Goal: Task Accomplishment & Management: Manage account settings

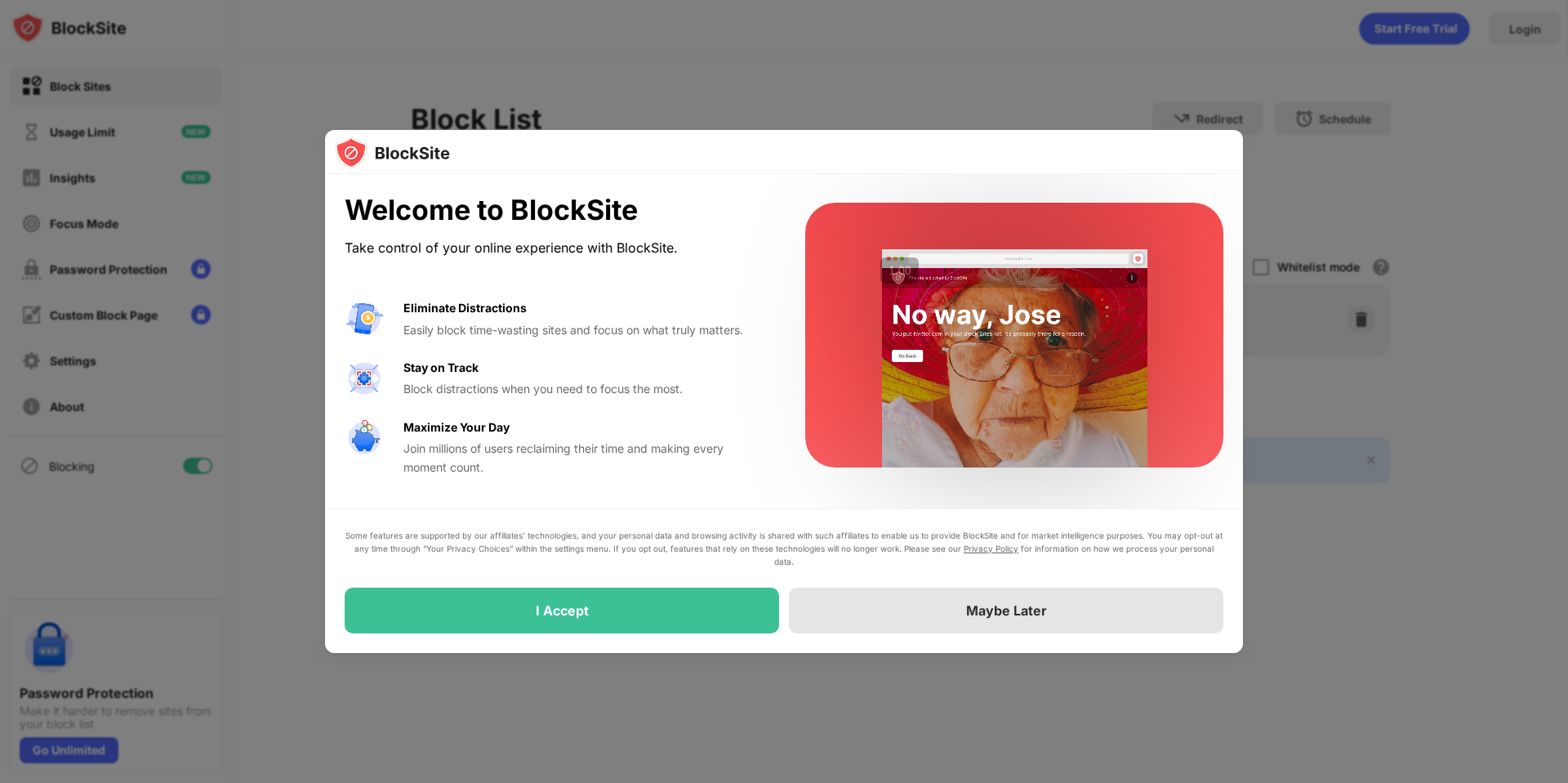
click at [888, 601] on div "Maybe Later" at bounding box center [1006, 611] width 434 height 46
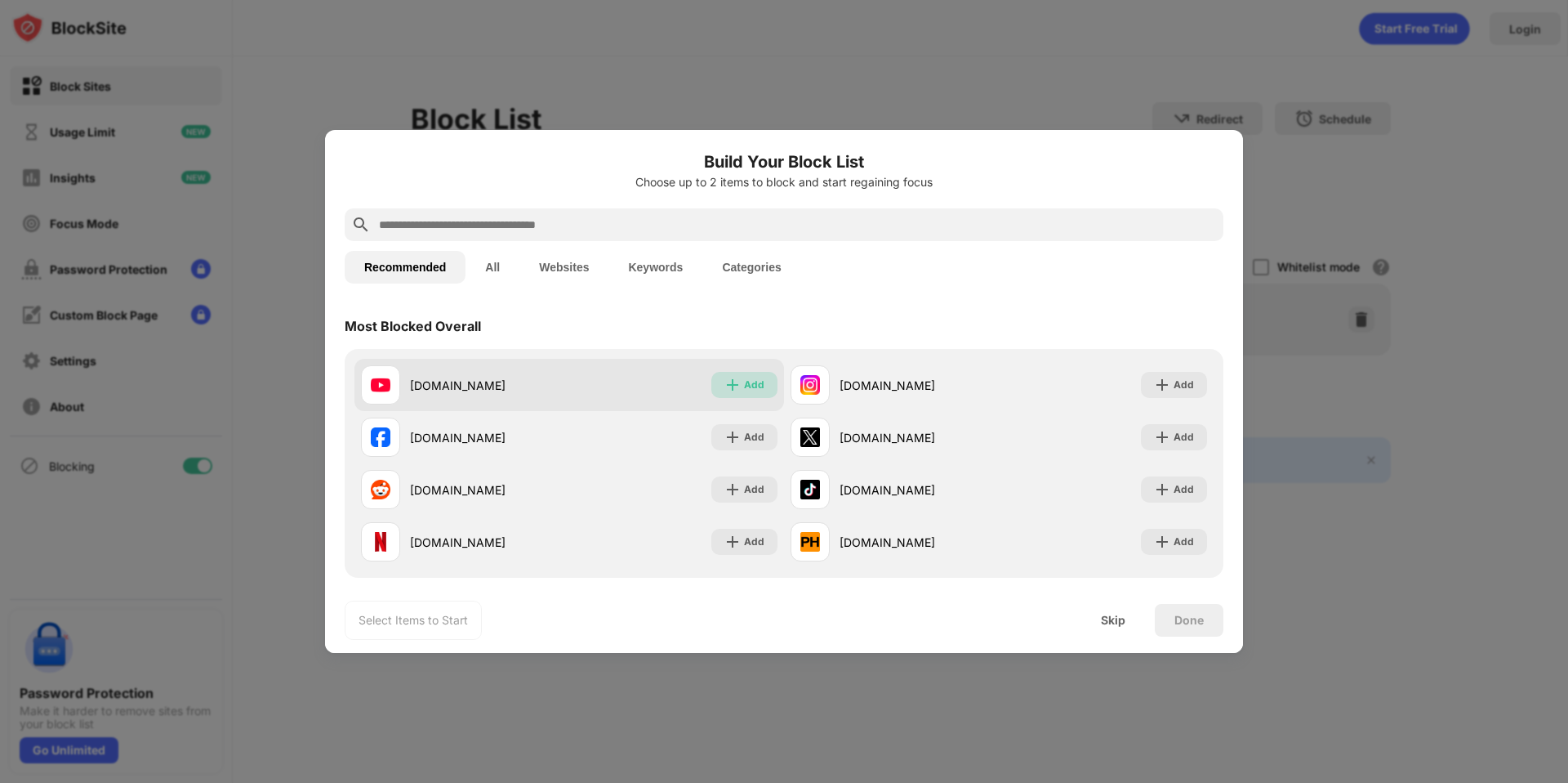
click at [755, 393] on div "Add" at bounding box center [745, 385] width 66 height 26
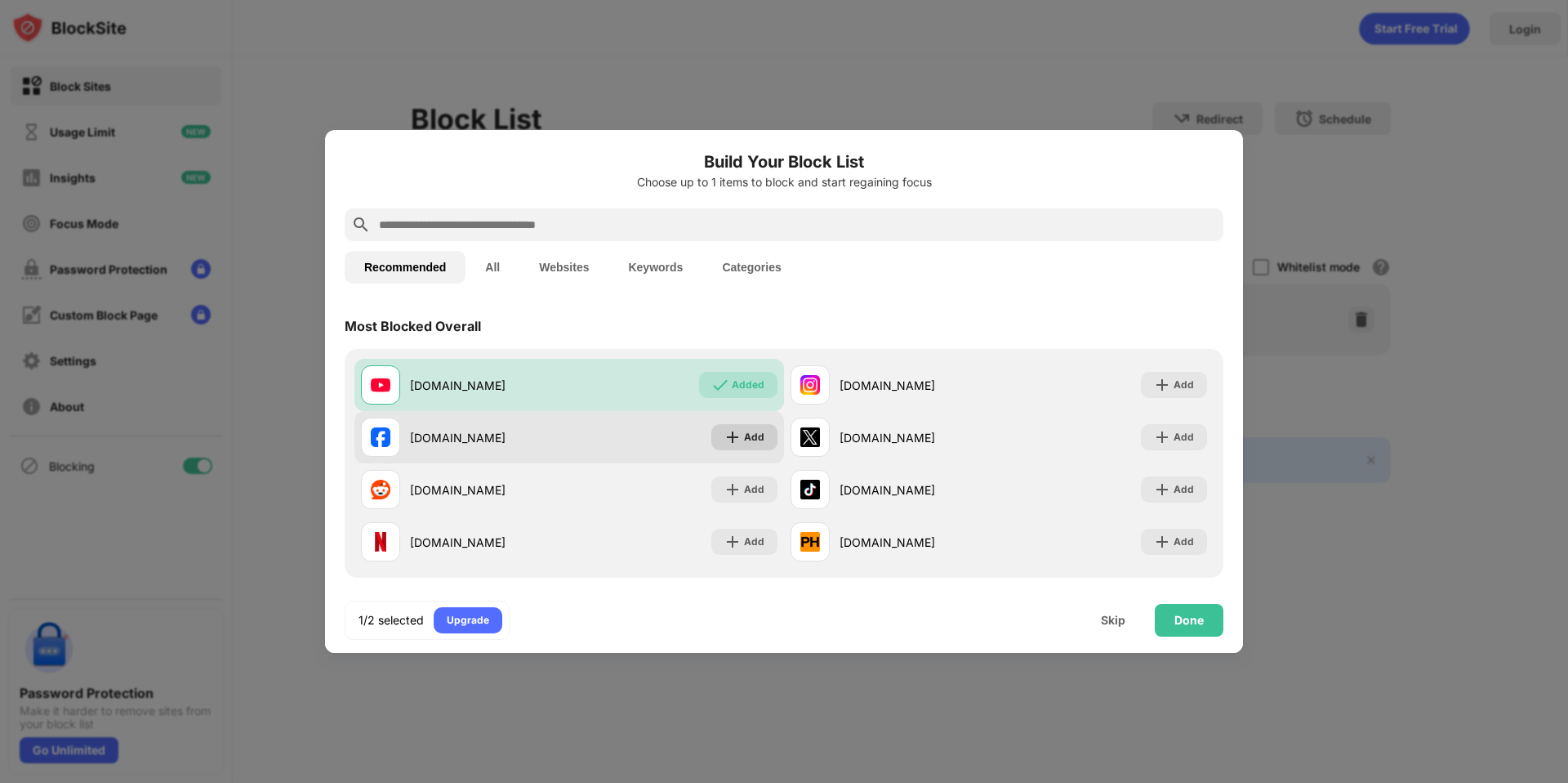
click at [748, 432] on div "Add" at bounding box center [754, 437] width 20 height 17
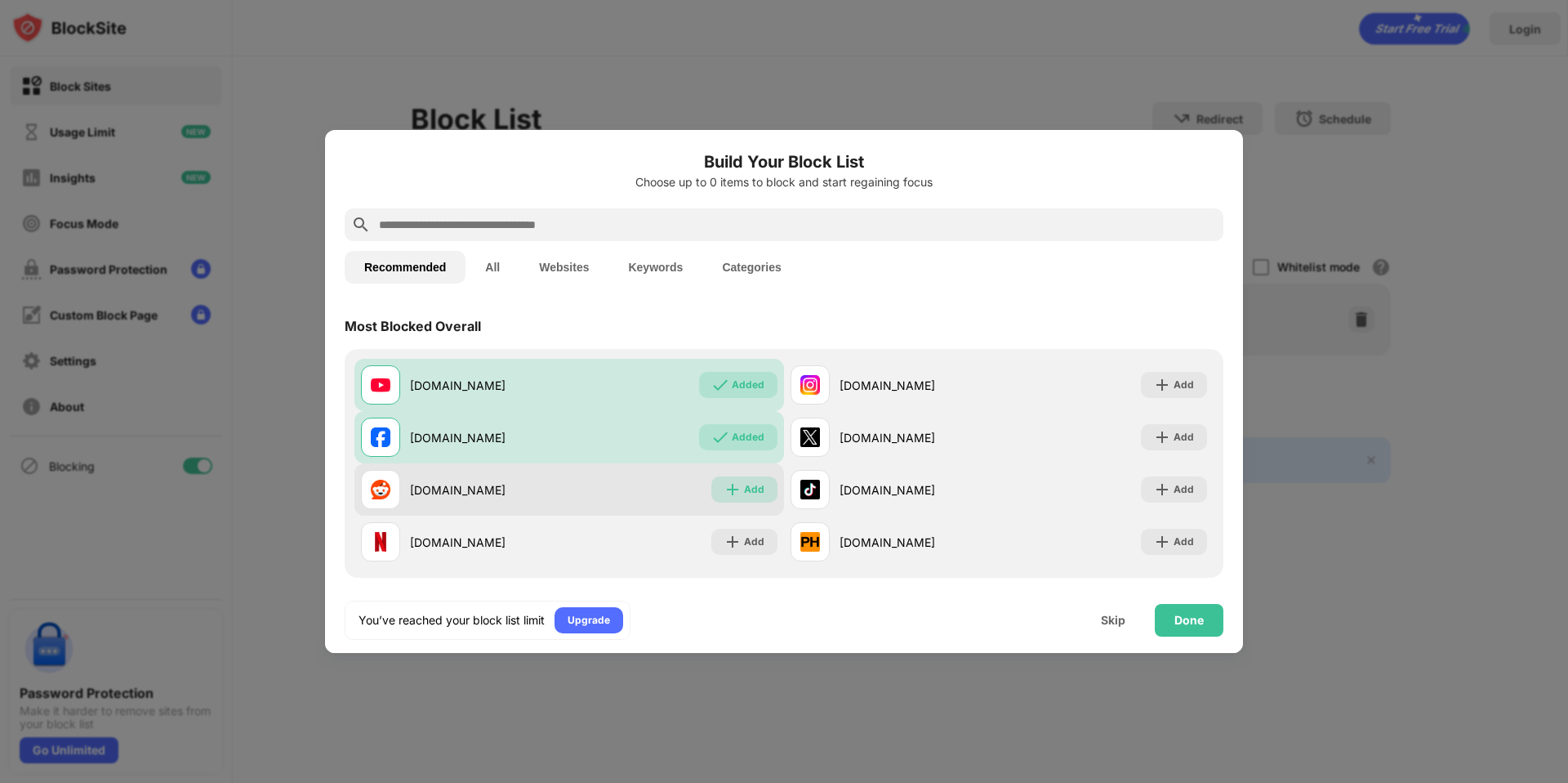
click at [749, 485] on div "Add" at bounding box center [754, 490] width 20 height 17
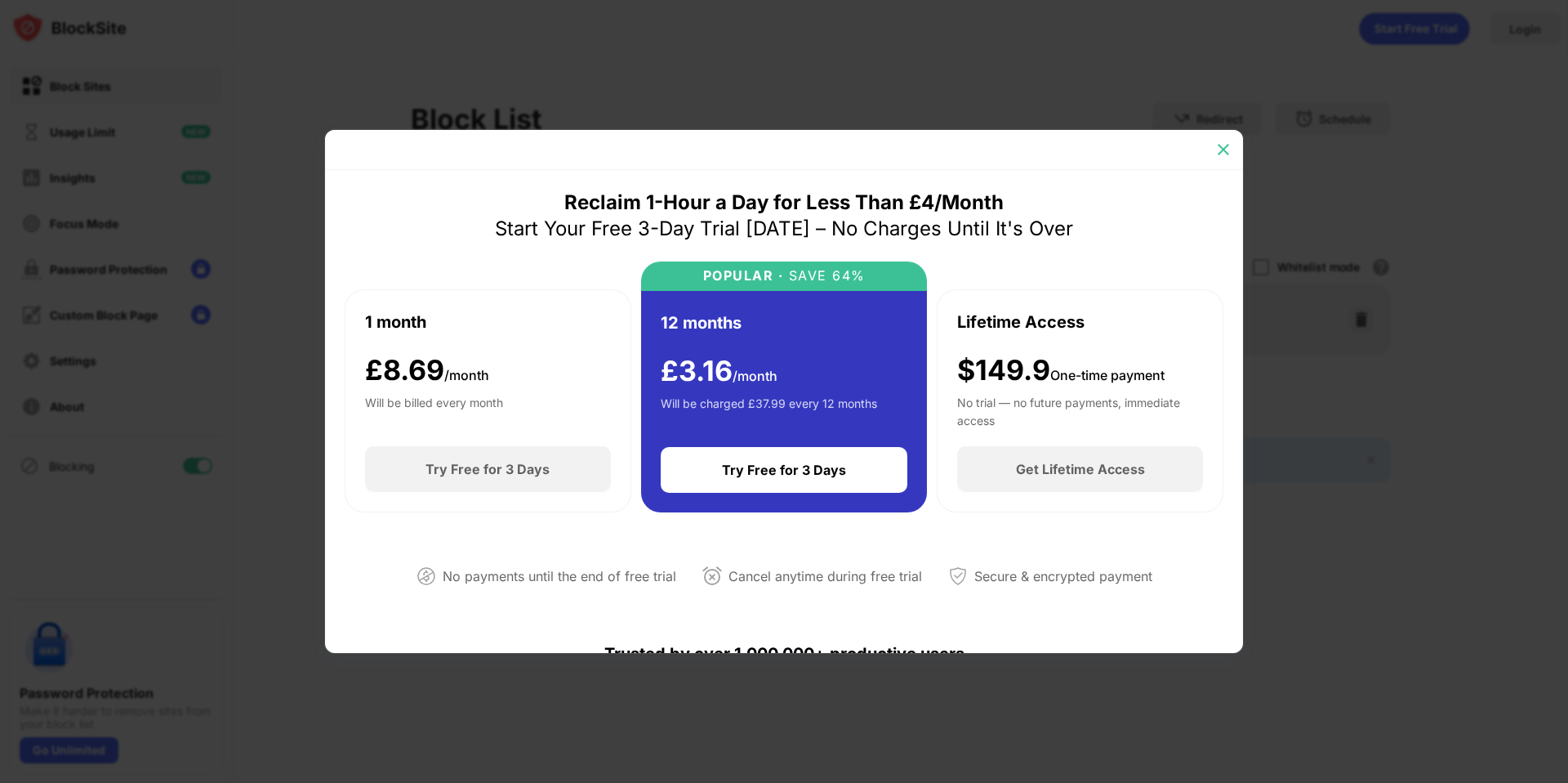
click at [1224, 151] on img at bounding box center [1223, 149] width 17 height 17
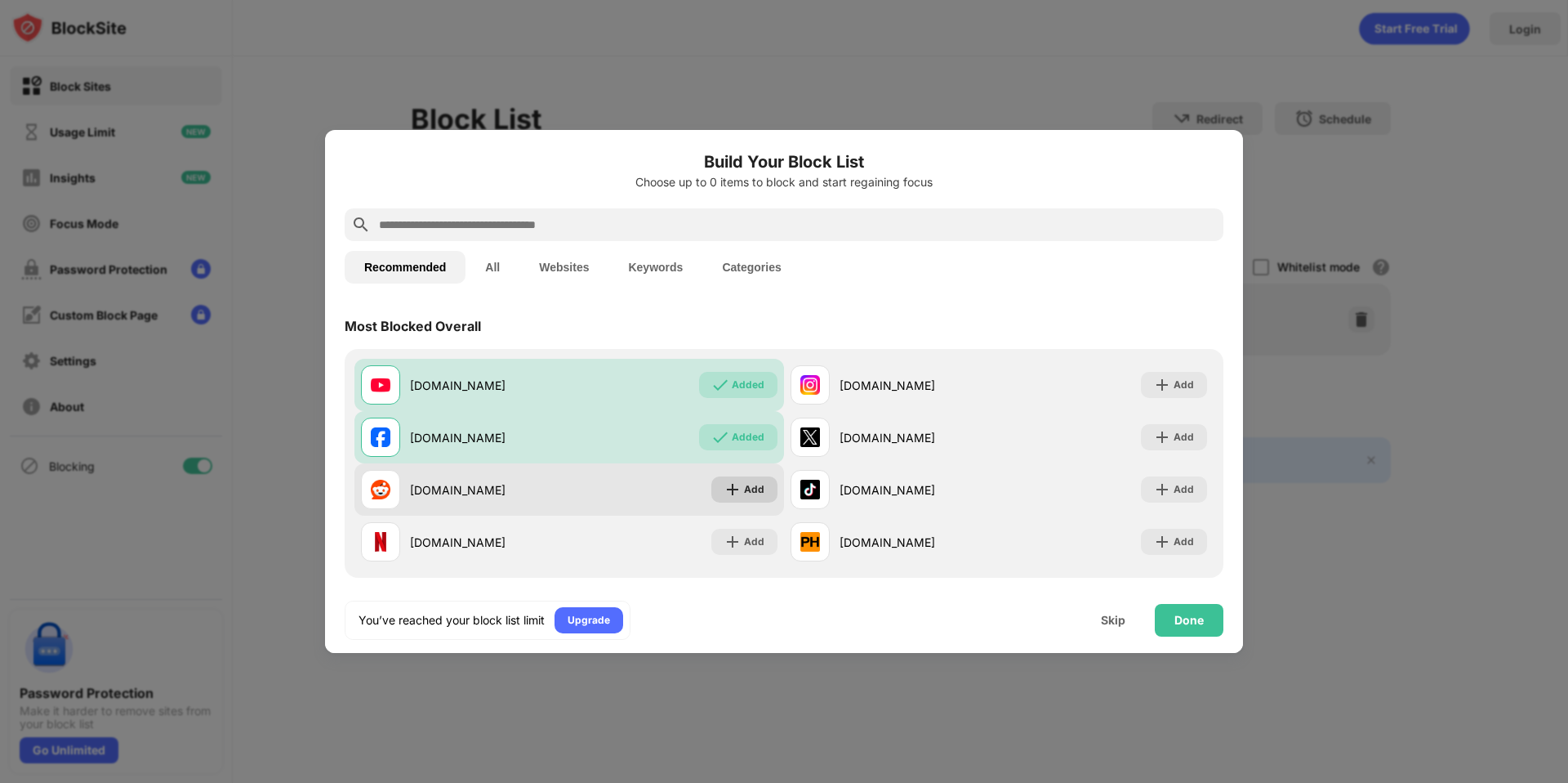
click at [751, 483] on div "Add" at bounding box center [754, 490] width 20 height 17
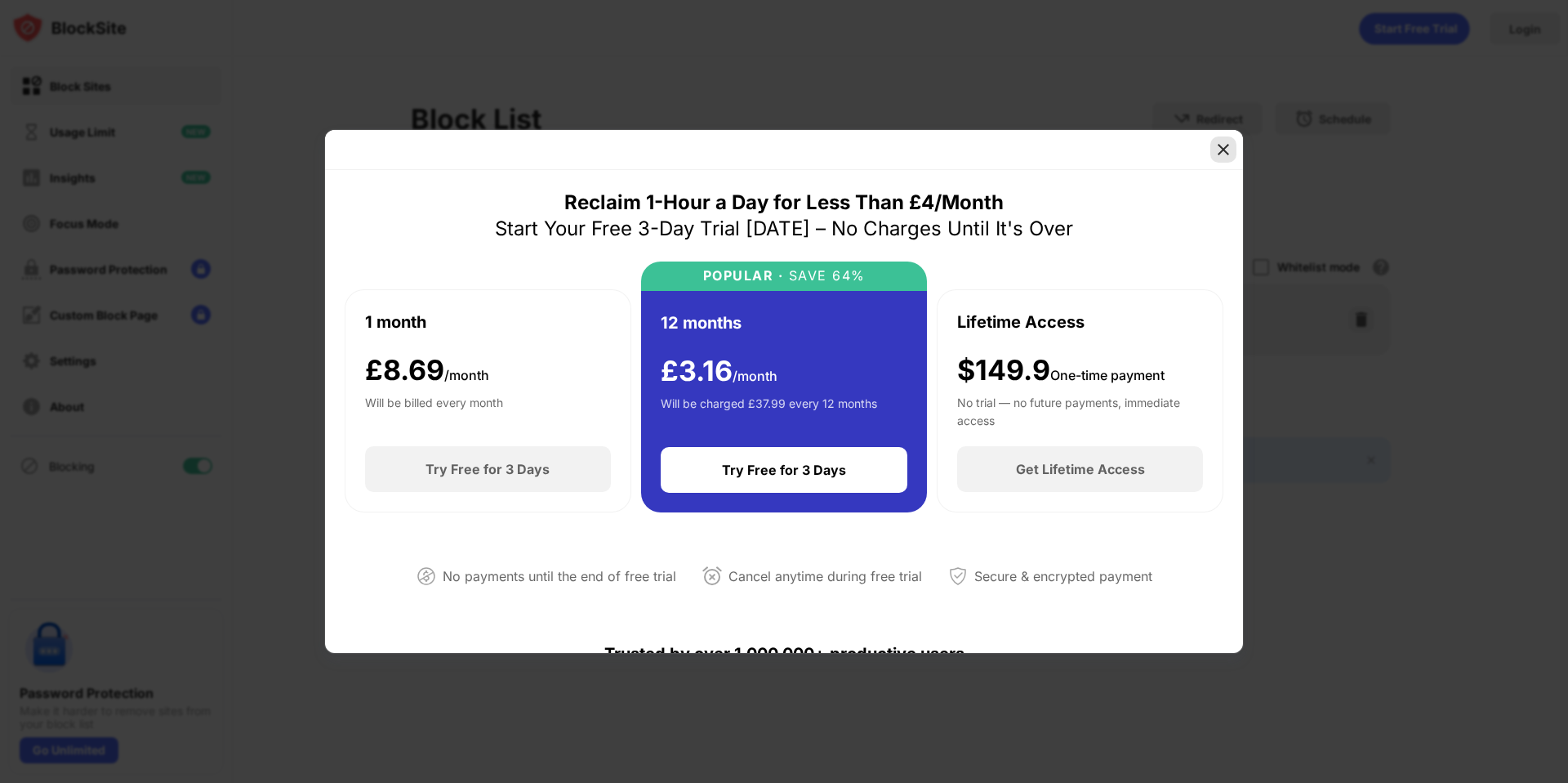
click at [1220, 153] on img at bounding box center [1223, 149] width 17 height 17
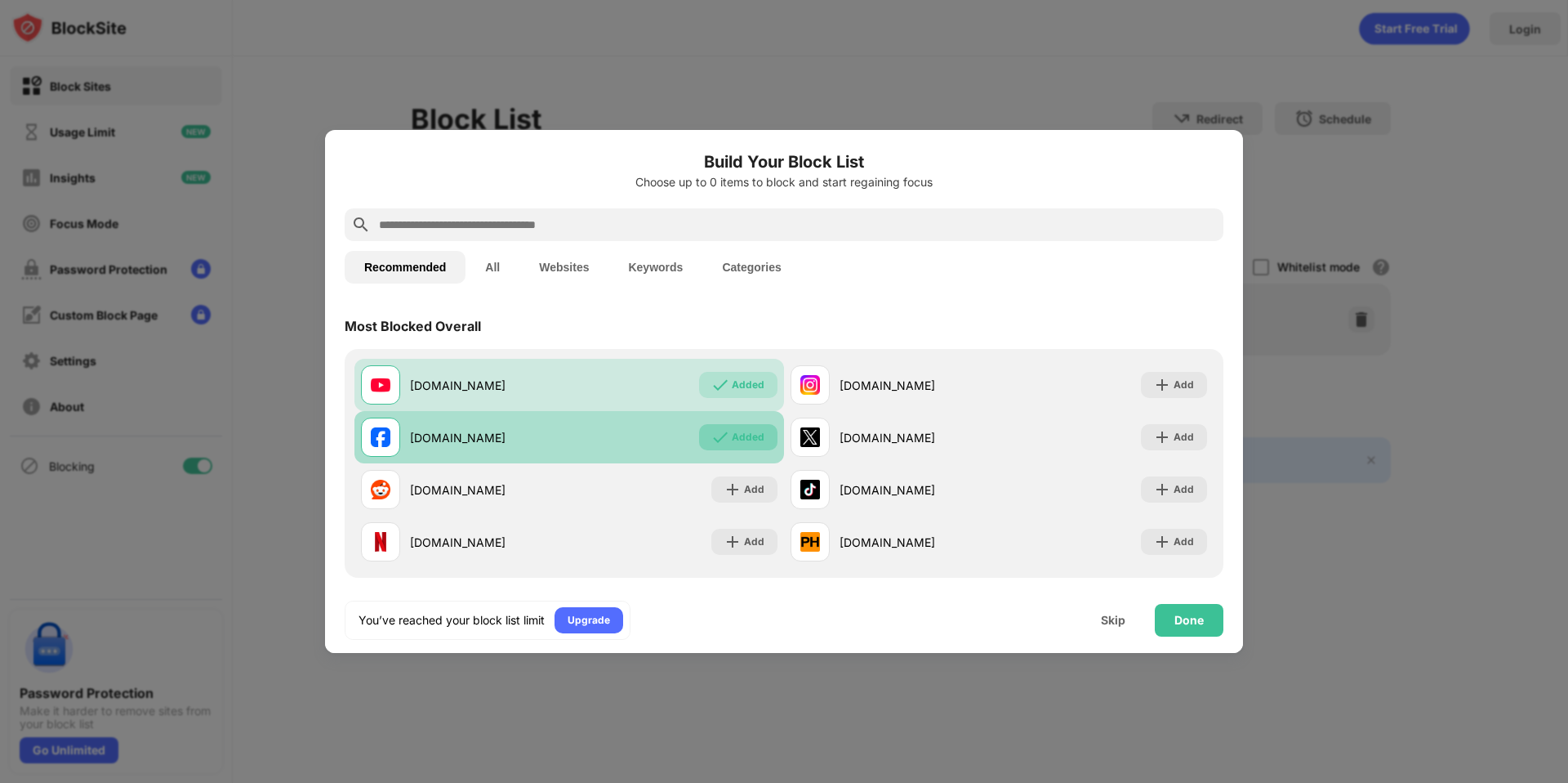
click at [730, 442] on div "Added" at bounding box center [737, 437] width 78 height 26
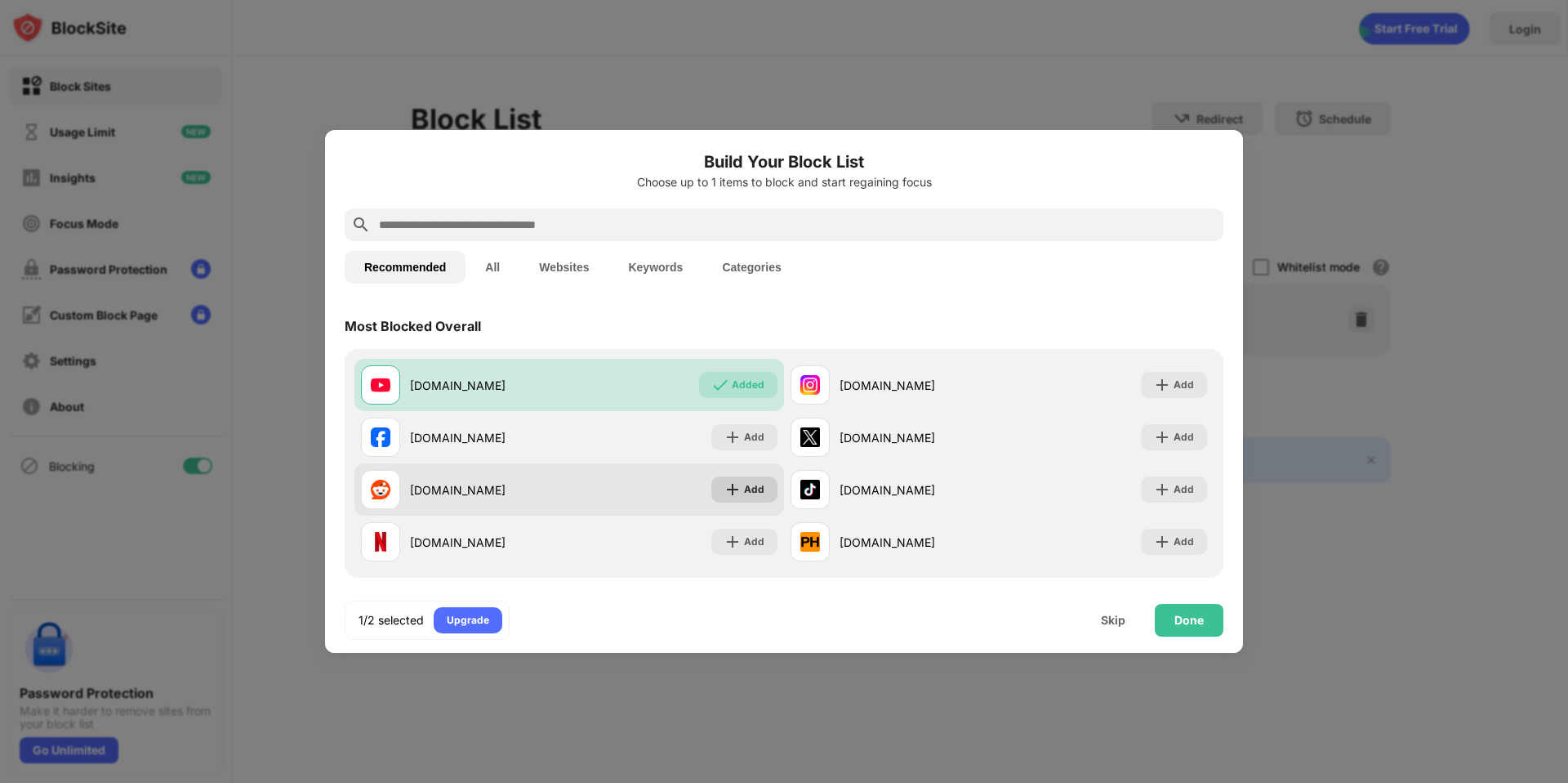
click at [740, 482] on img at bounding box center [733, 490] width 17 height 17
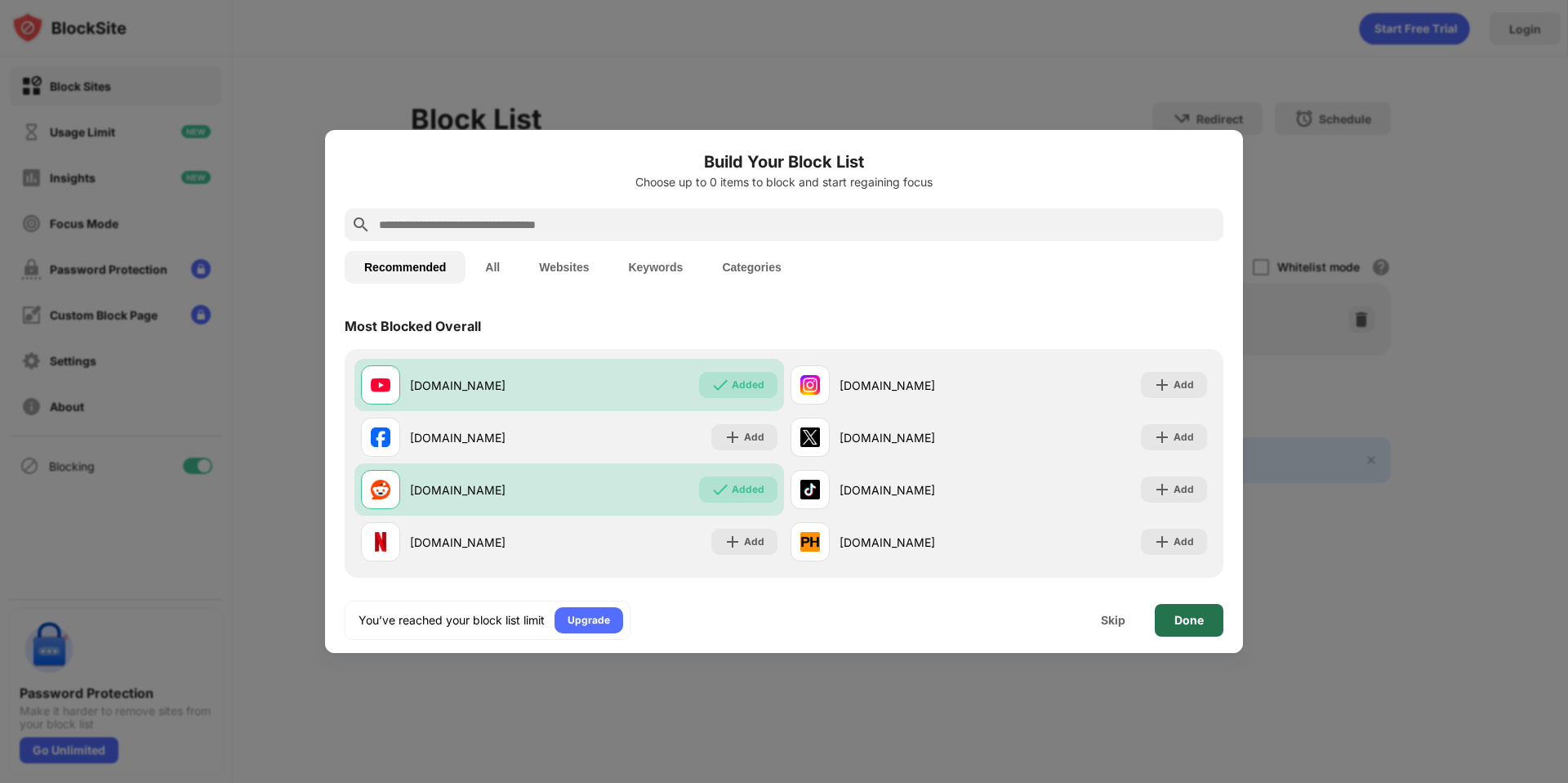
click at [1174, 616] on div "Done" at bounding box center [1189, 620] width 29 height 13
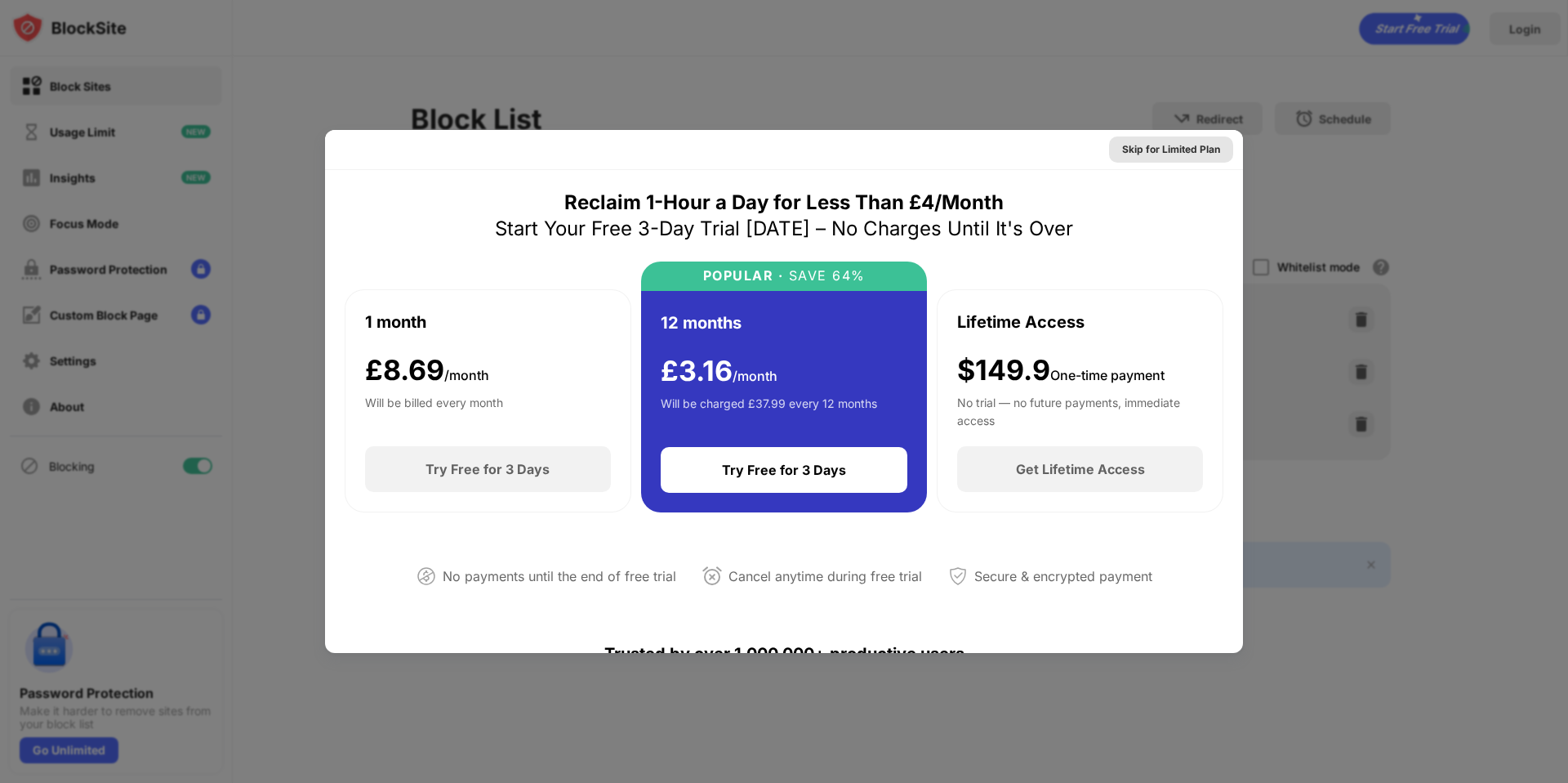
click at [1185, 155] on div "Skip for Limited Plan" at bounding box center [1171, 149] width 98 height 17
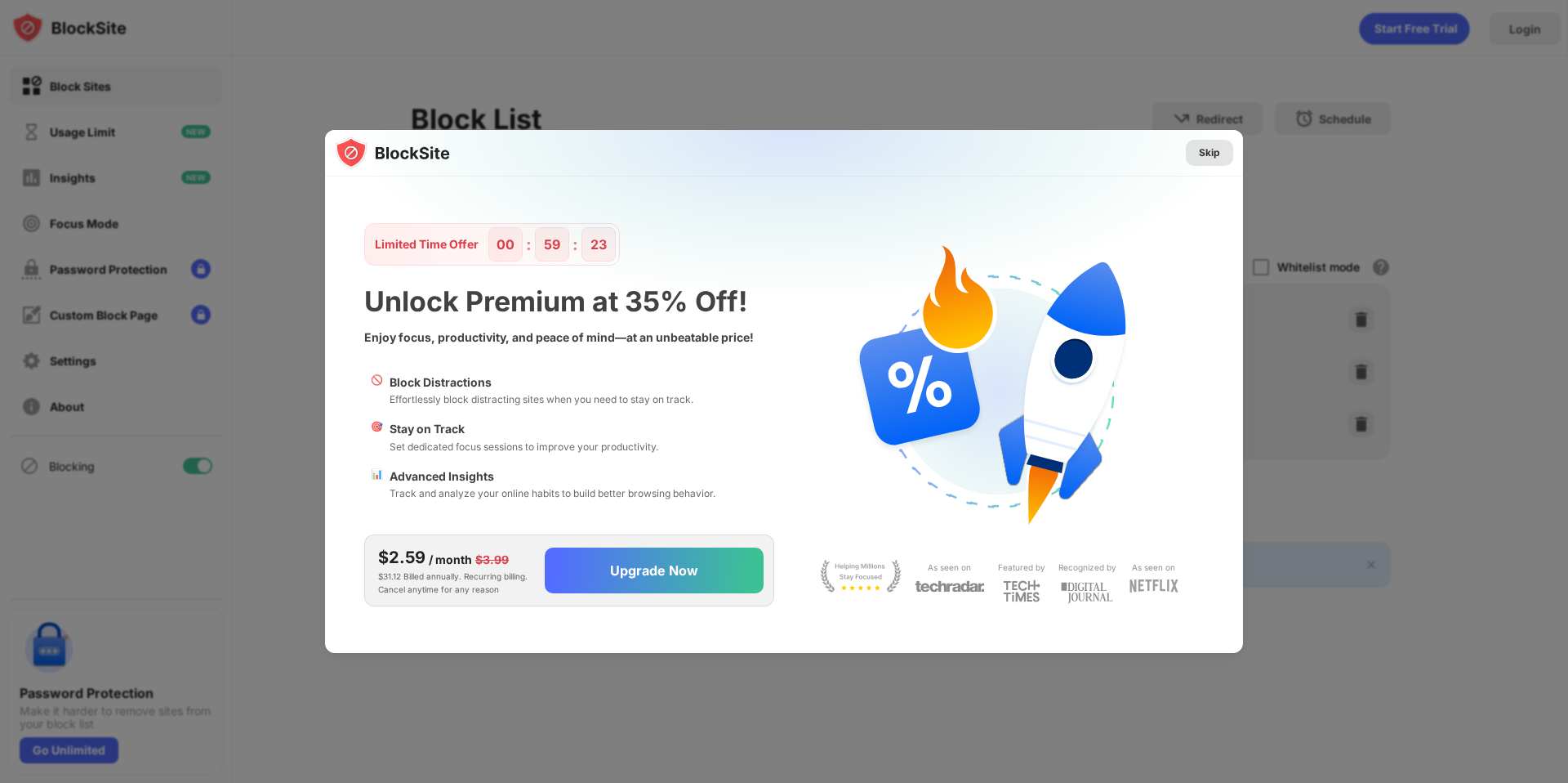
click at [1204, 153] on div "Skip" at bounding box center [1208, 153] width 21 height 17
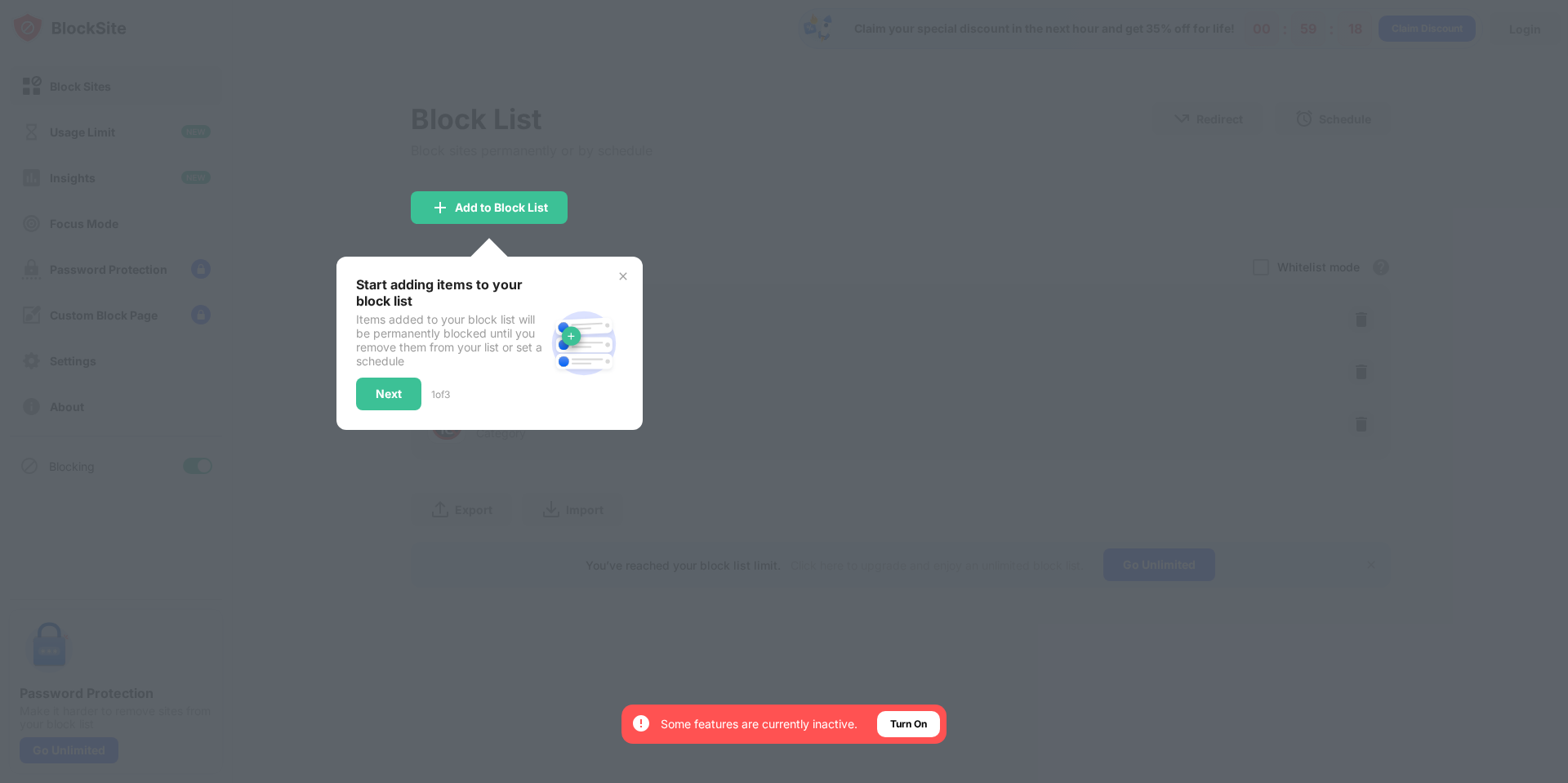
click at [623, 276] on img at bounding box center [623, 276] width 13 height 13
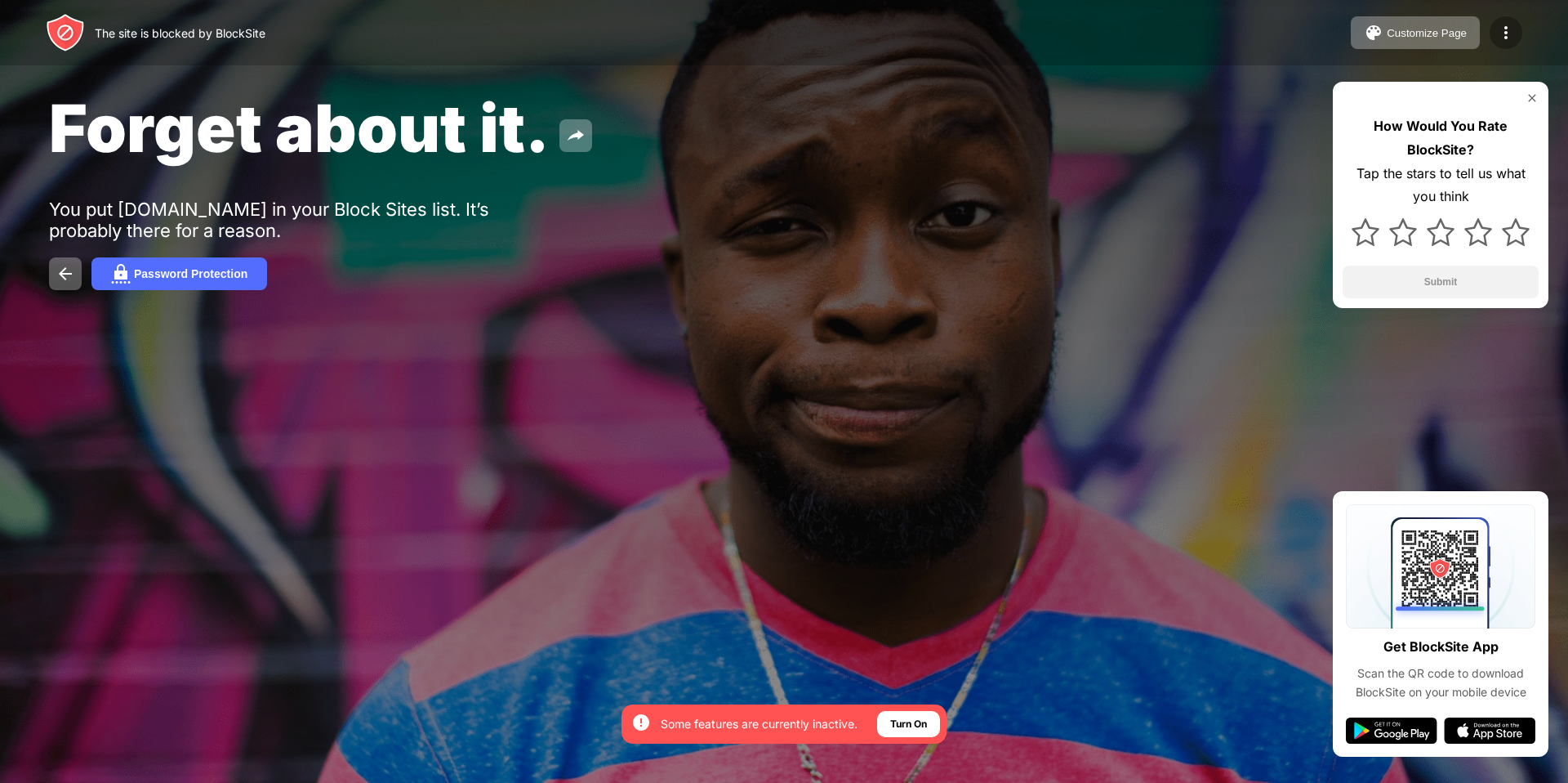
click at [1494, 37] on div at bounding box center [1505, 32] width 32 height 32
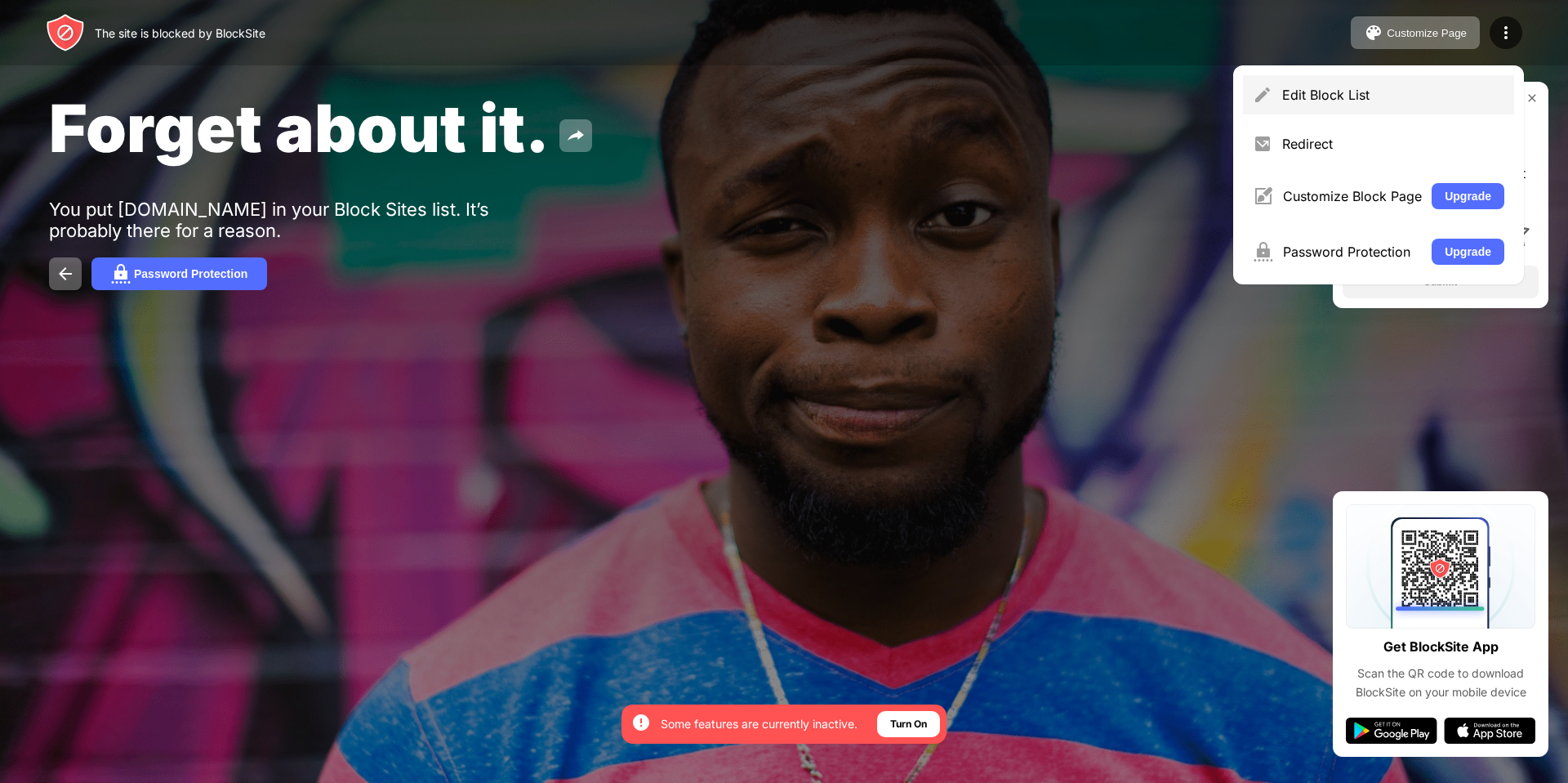
click at [1372, 91] on div "Edit Block List" at bounding box center [1393, 95] width 222 height 17
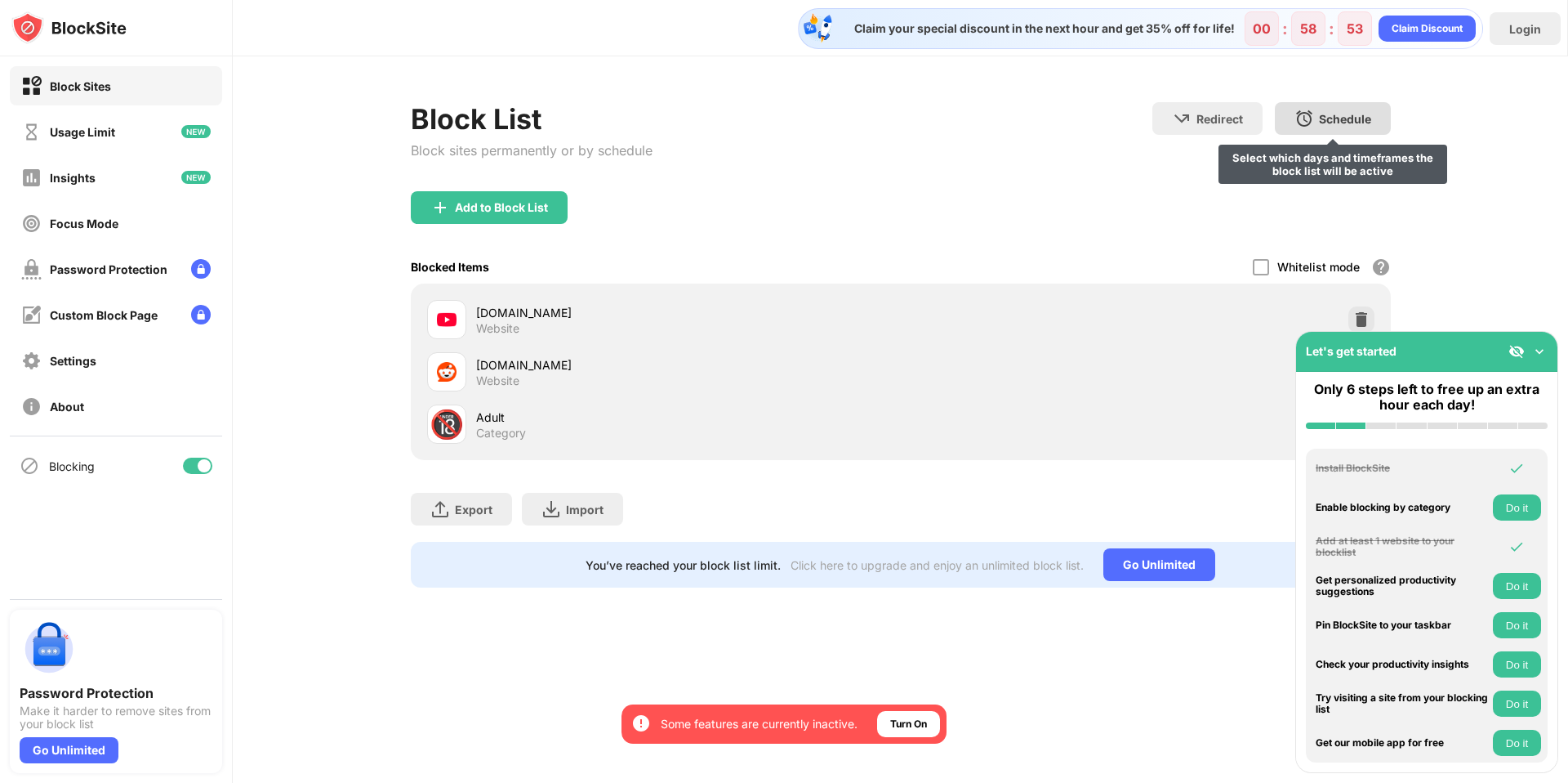
click at [1322, 116] on div "Schedule" at bounding box center [1345, 118] width 53 height 14
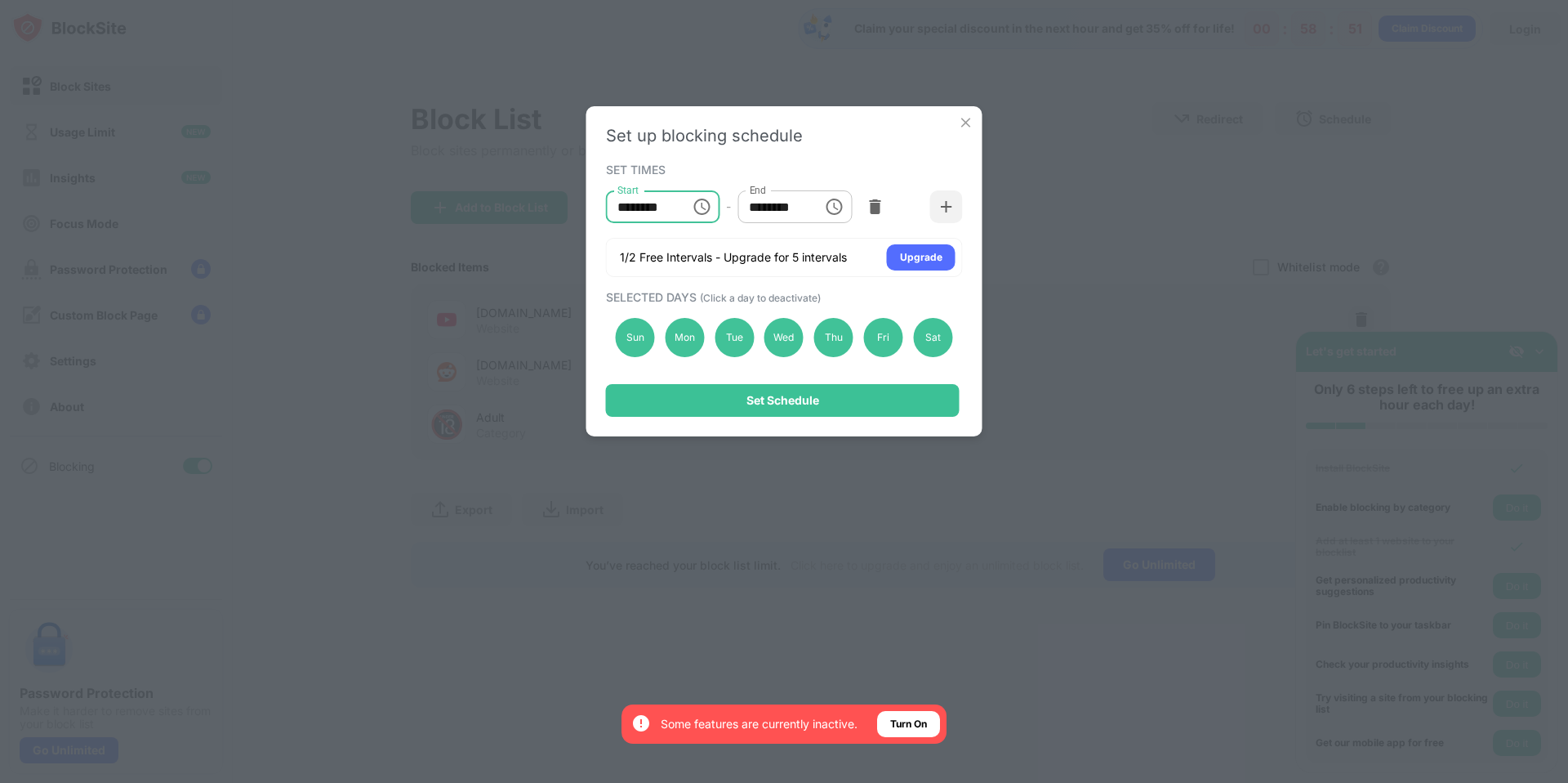
click at [675, 205] on input "********" at bounding box center [643, 206] width 74 height 32
click at [697, 208] on icon "Choose time, selected time is 10:00 AM" at bounding box center [701, 206] width 19 height 19
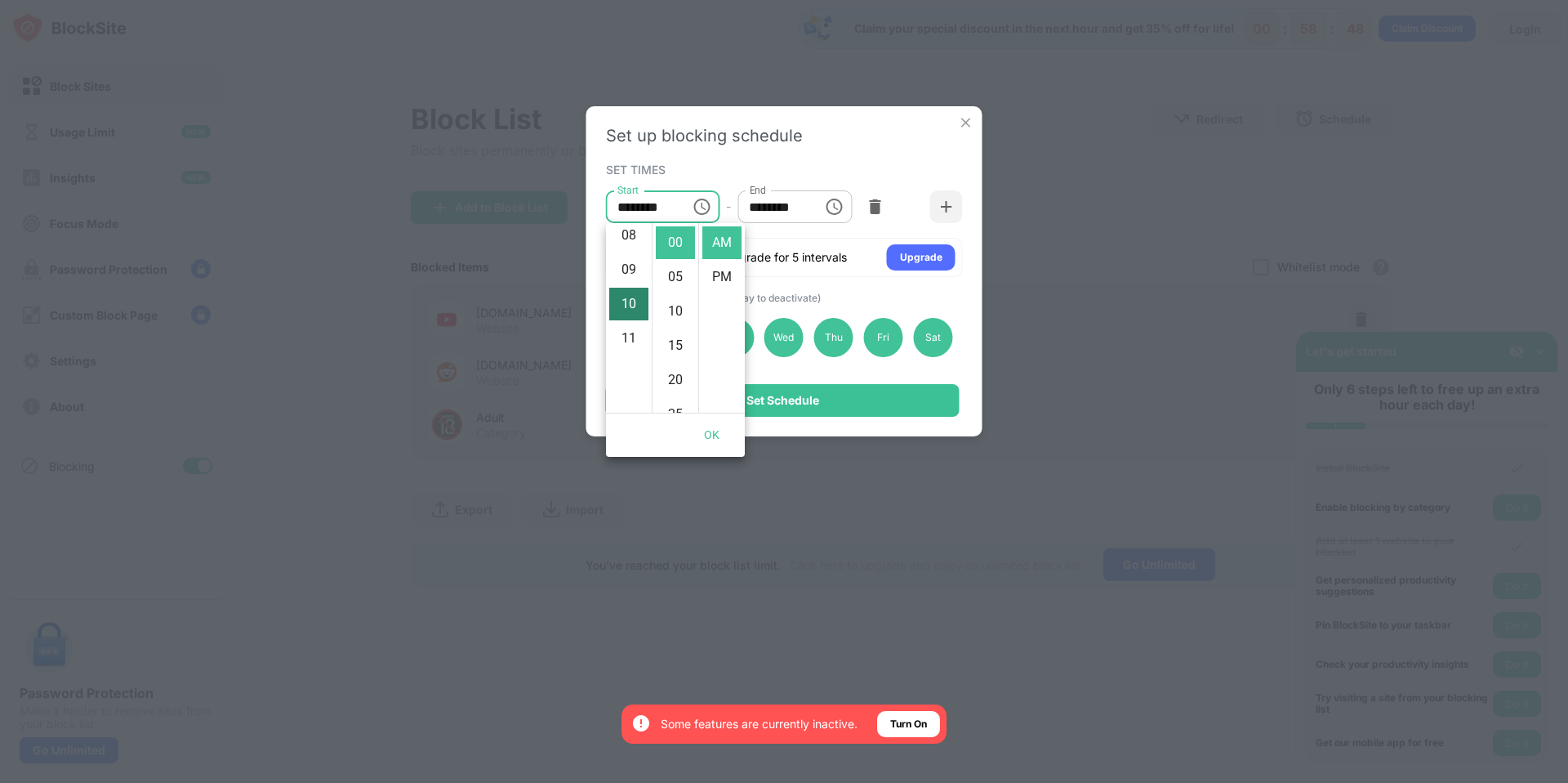
scroll to position [280, 0]
click at [633, 260] on li "09" at bounding box center [629, 270] width 40 height 32
type input "********"
click at [725, 433] on button "OK" at bounding box center [712, 434] width 53 height 30
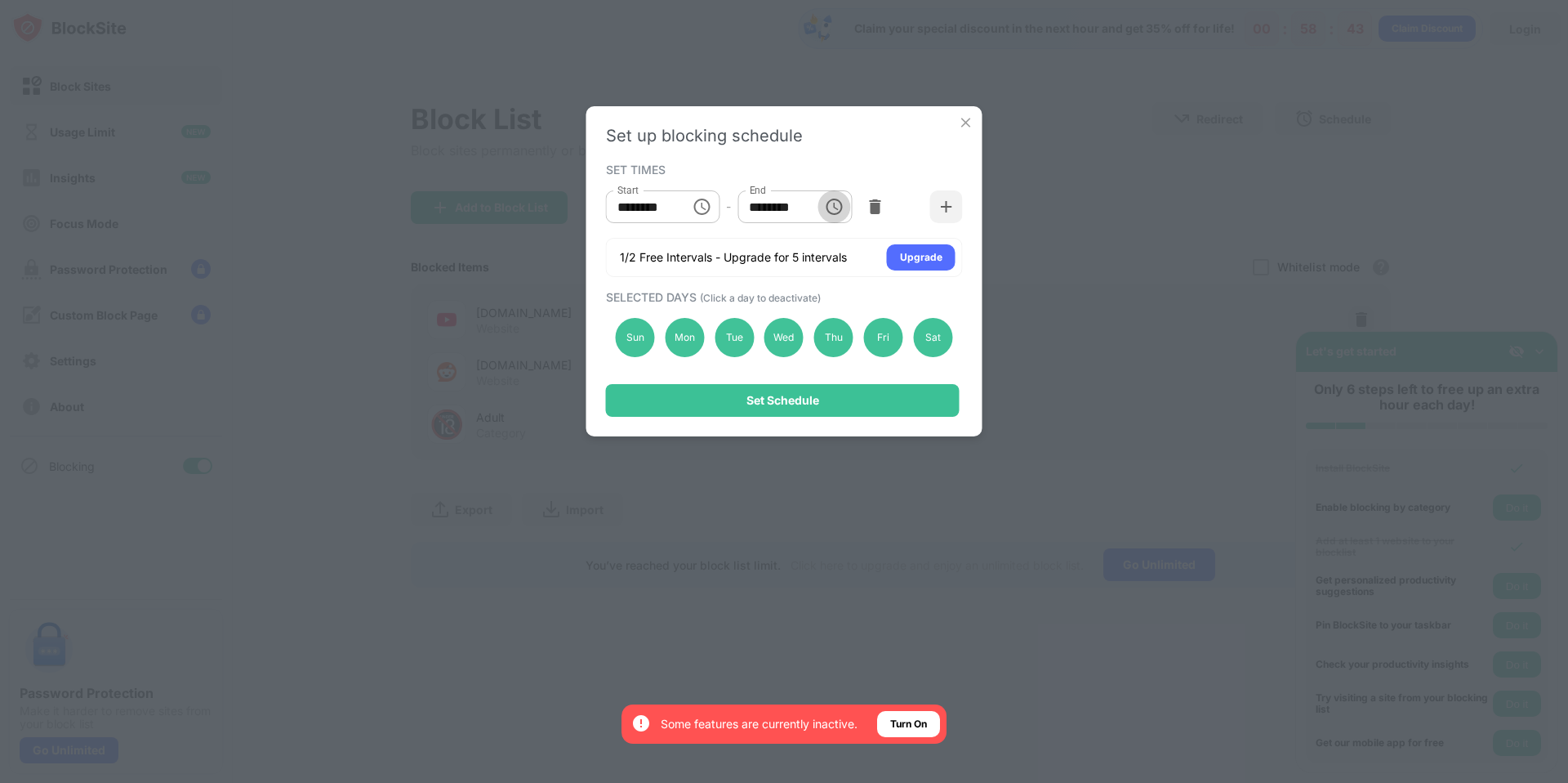
click at [831, 210] on icon "Choose time, selected time is 1:00 PM" at bounding box center [833, 206] width 19 height 19
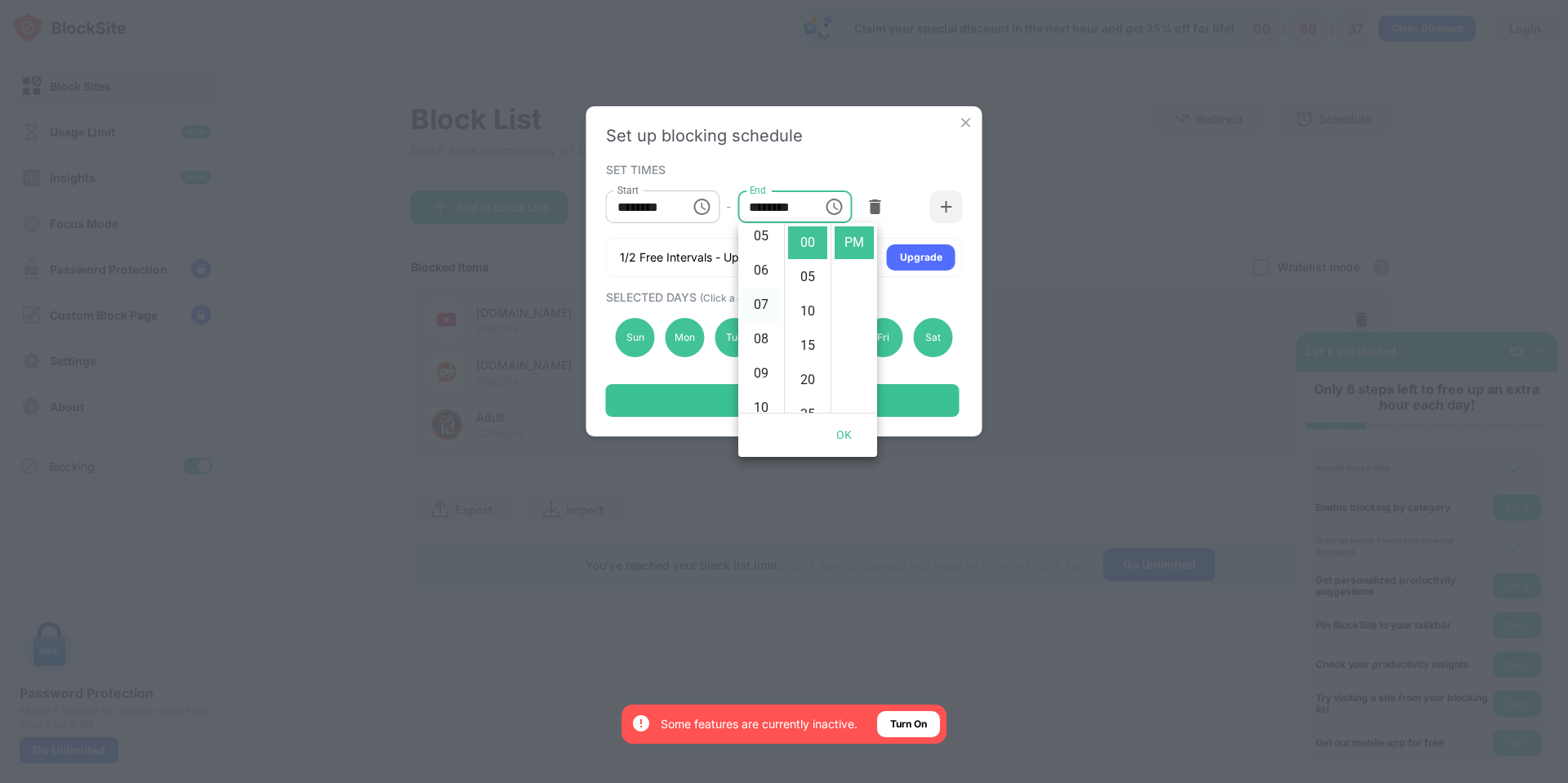
scroll to position [177, 0]
click at [762, 303] on li "07" at bounding box center [760, 305] width 40 height 32
type input "********"
click at [836, 431] on button "OK" at bounding box center [844, 434] width 53 height 30
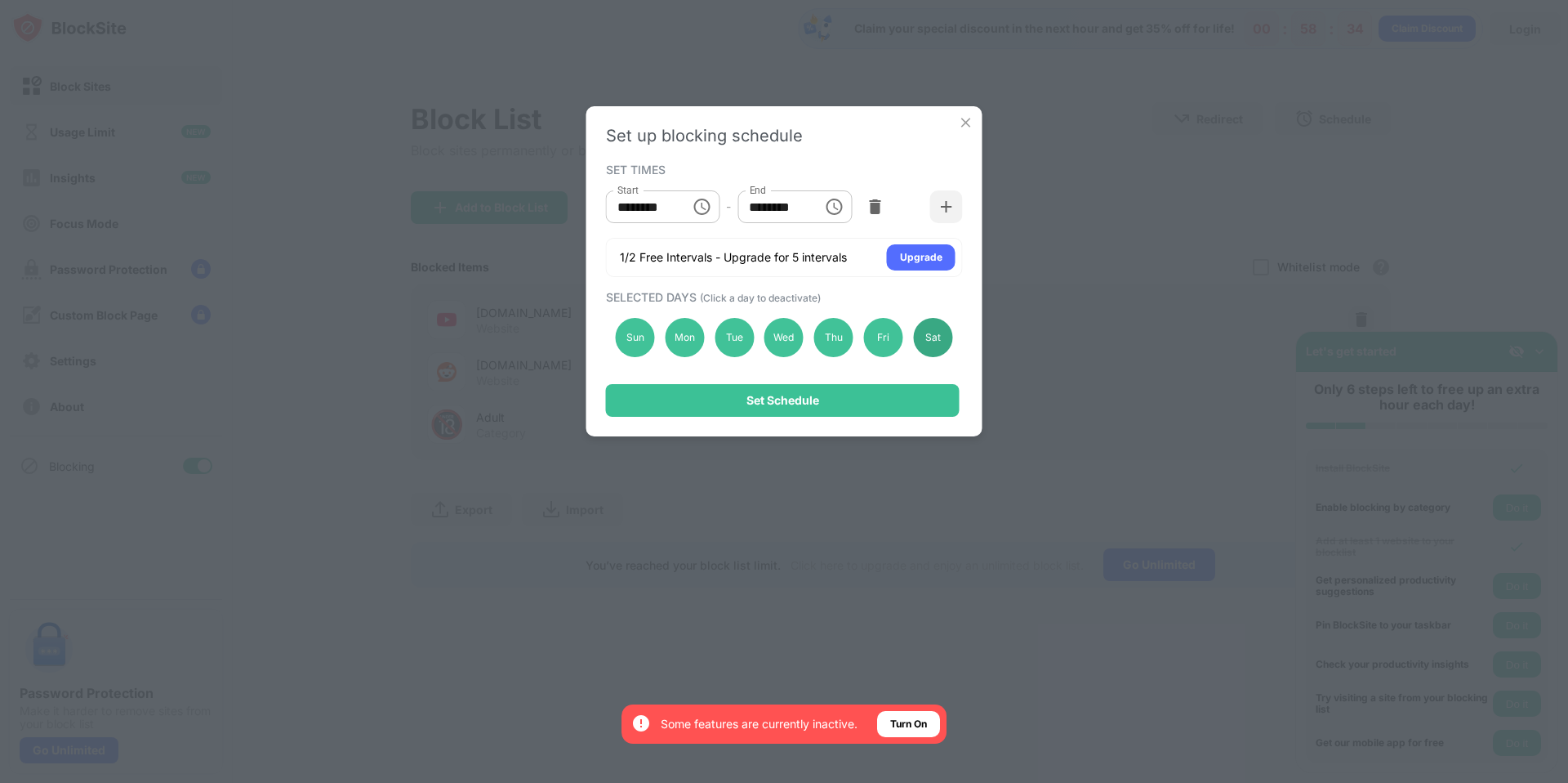
click at [930, 344] on div "Sat" at bounding box center [932, 338] width 40 height 40
click at [647, 338] on div "Sun" at bounding box center [635, 338] width 40 height 40
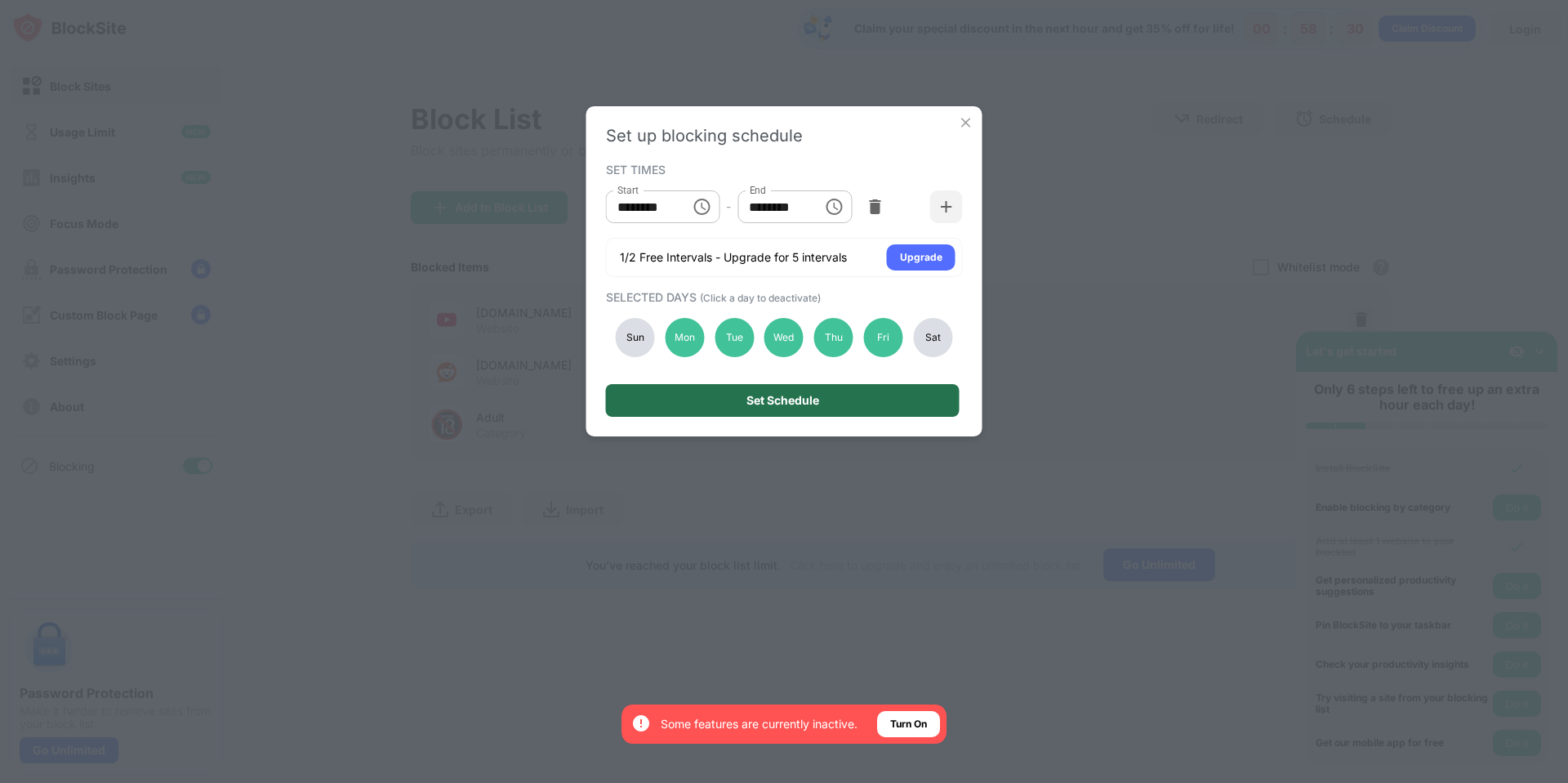
click at [797, 407] on div "Set Schedule" at bounding box center [783, 399] width 354 height 32
